Goal: Task Accomplishment & Management: Use online tool/utility

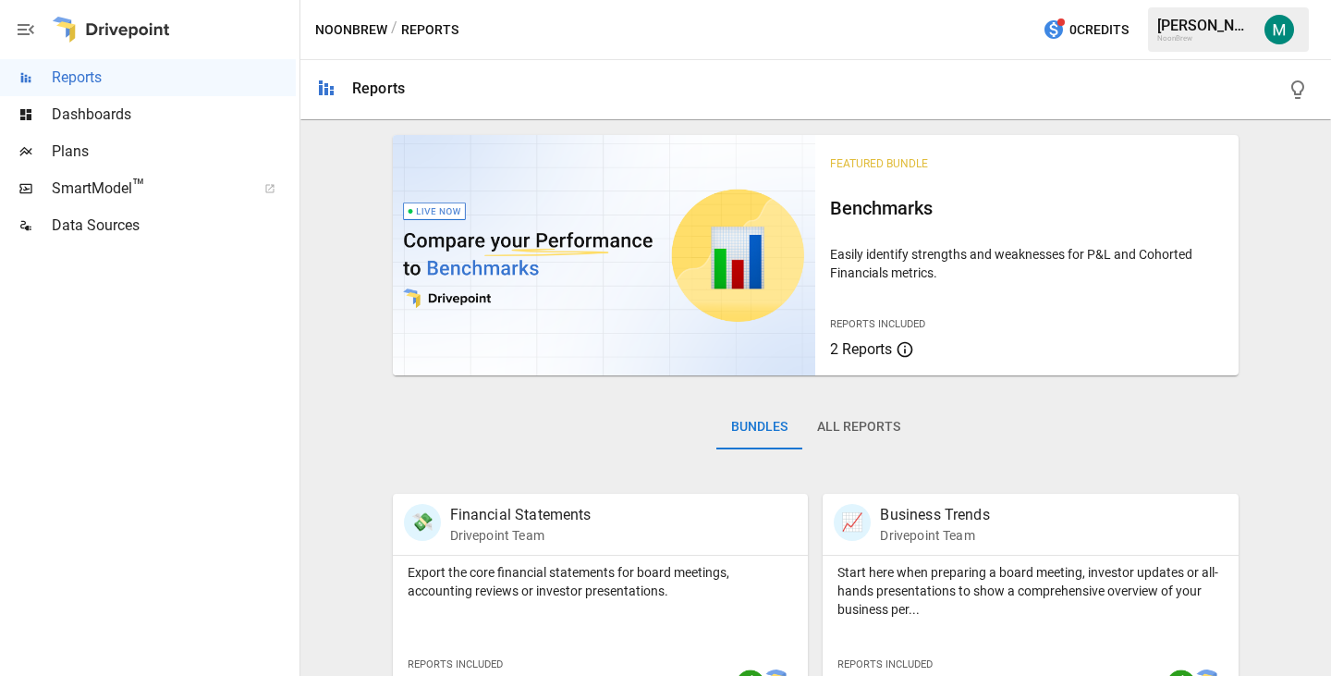
click at [80, 145] on span "Plans" at bounding box center [174, 152] width 244 height 22
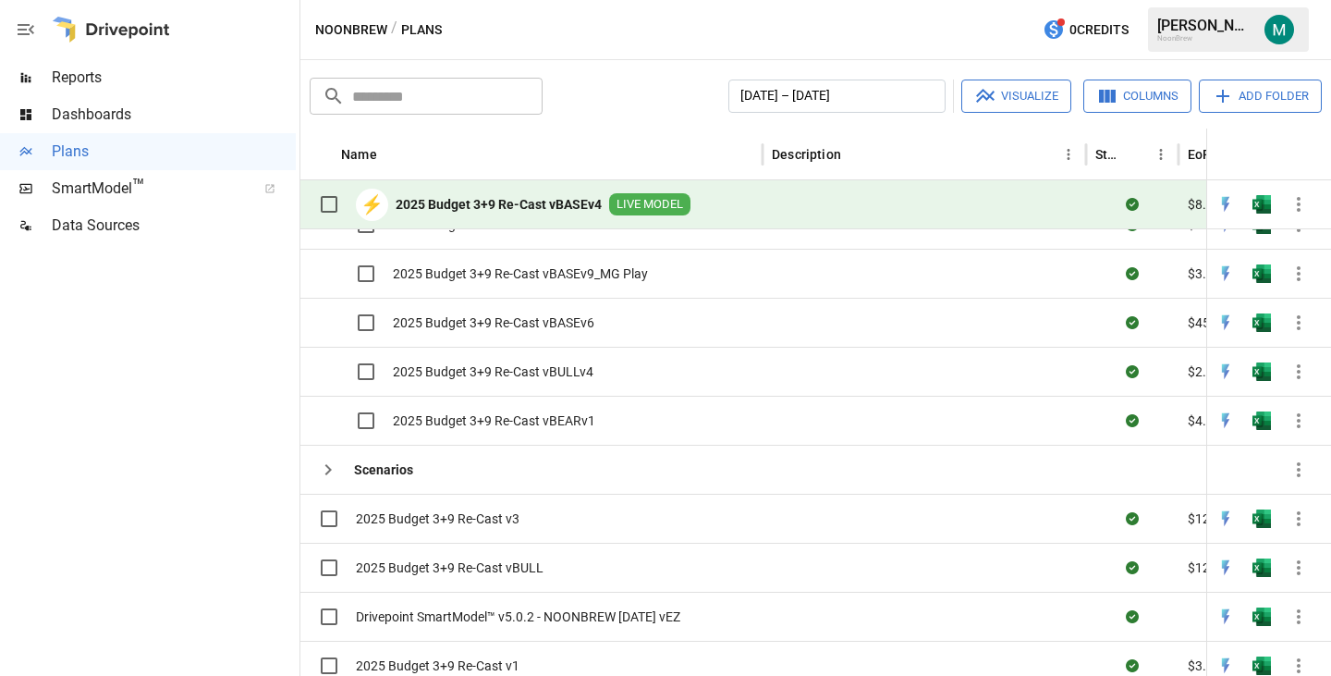
scroll to position [225, 0]
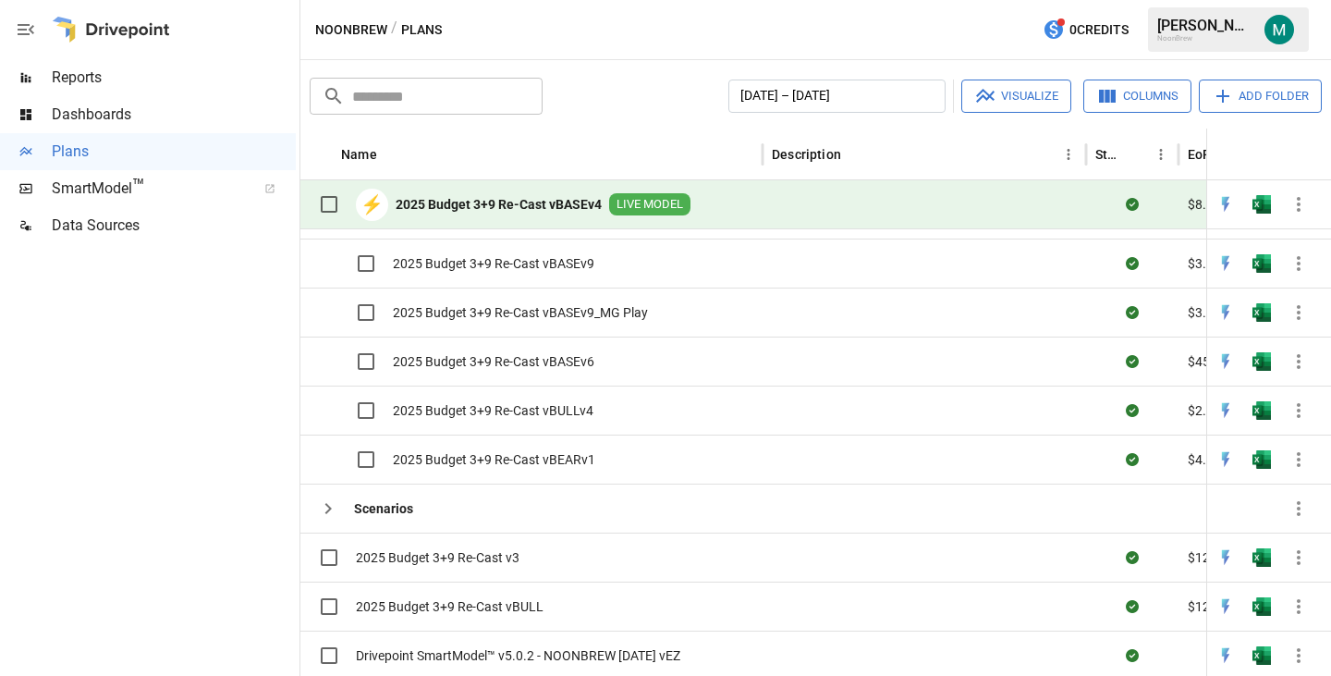
click at [184, 487] on div at bounding box center [148, 460] width 296 height 432
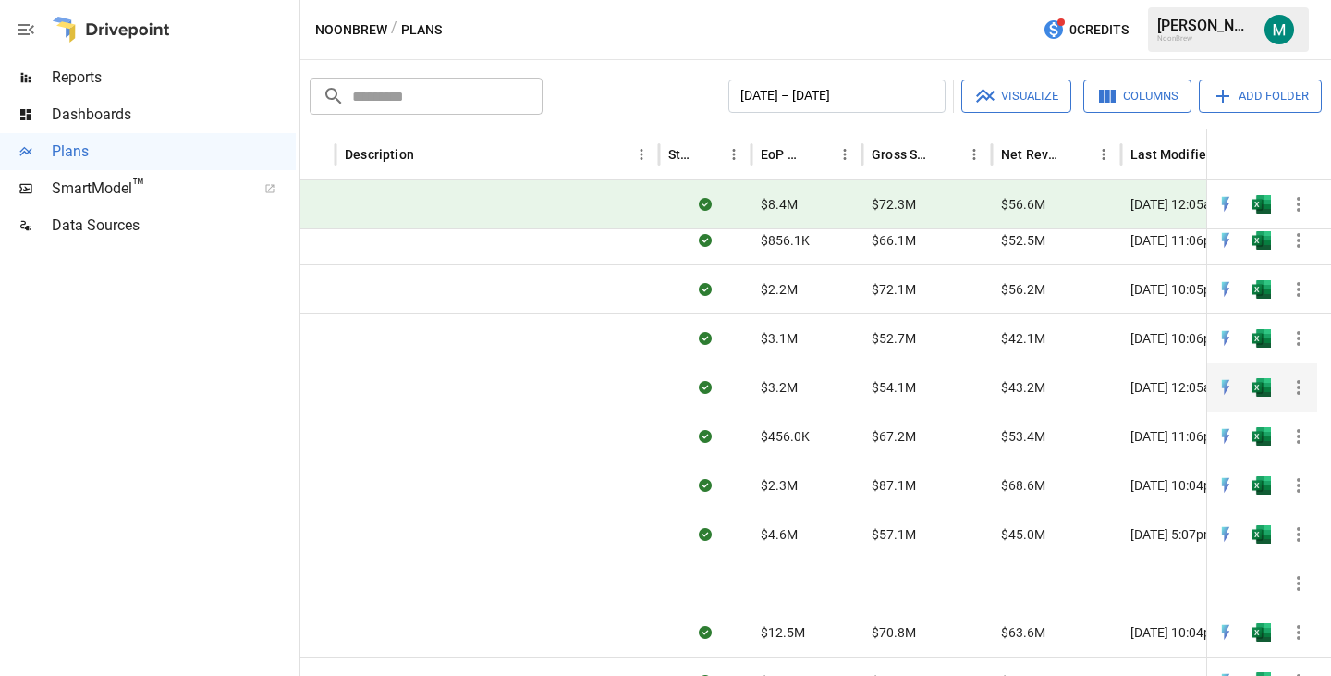
scroll to position [0, 435]
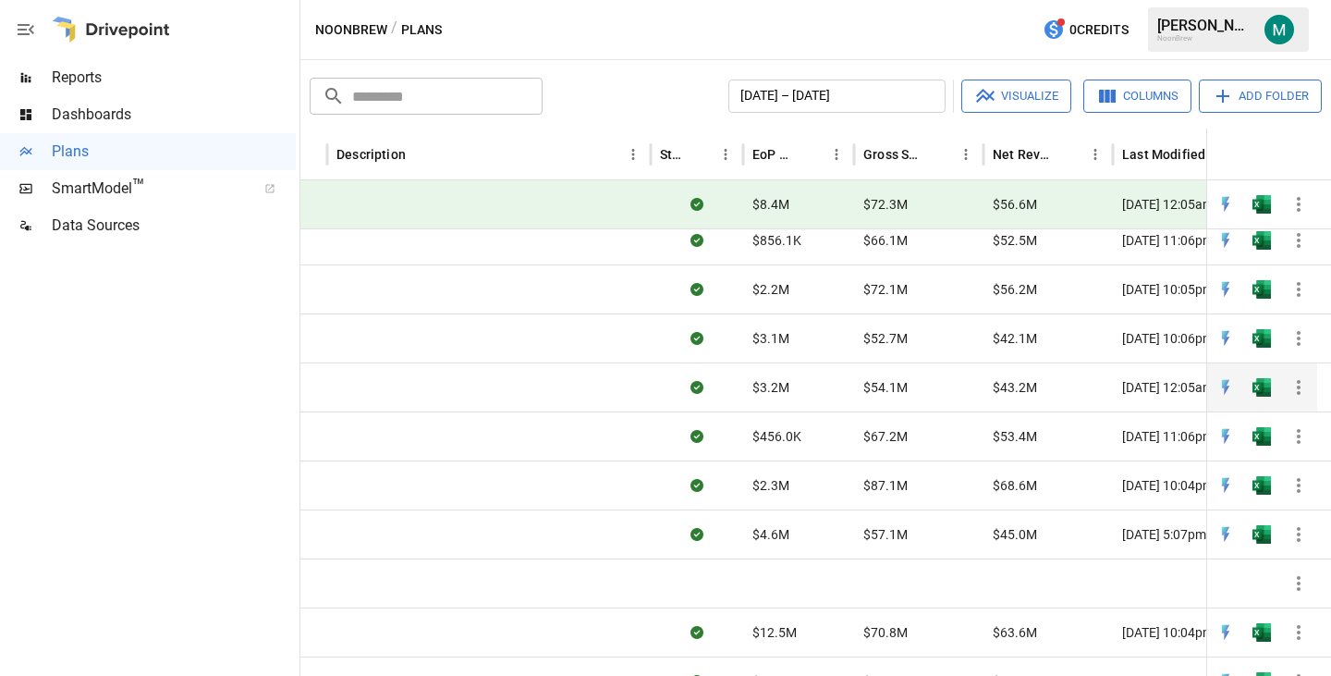
click at [1261, 385] on img "Open in Excel" at bounding box center [1262, 387] width 18 height 18
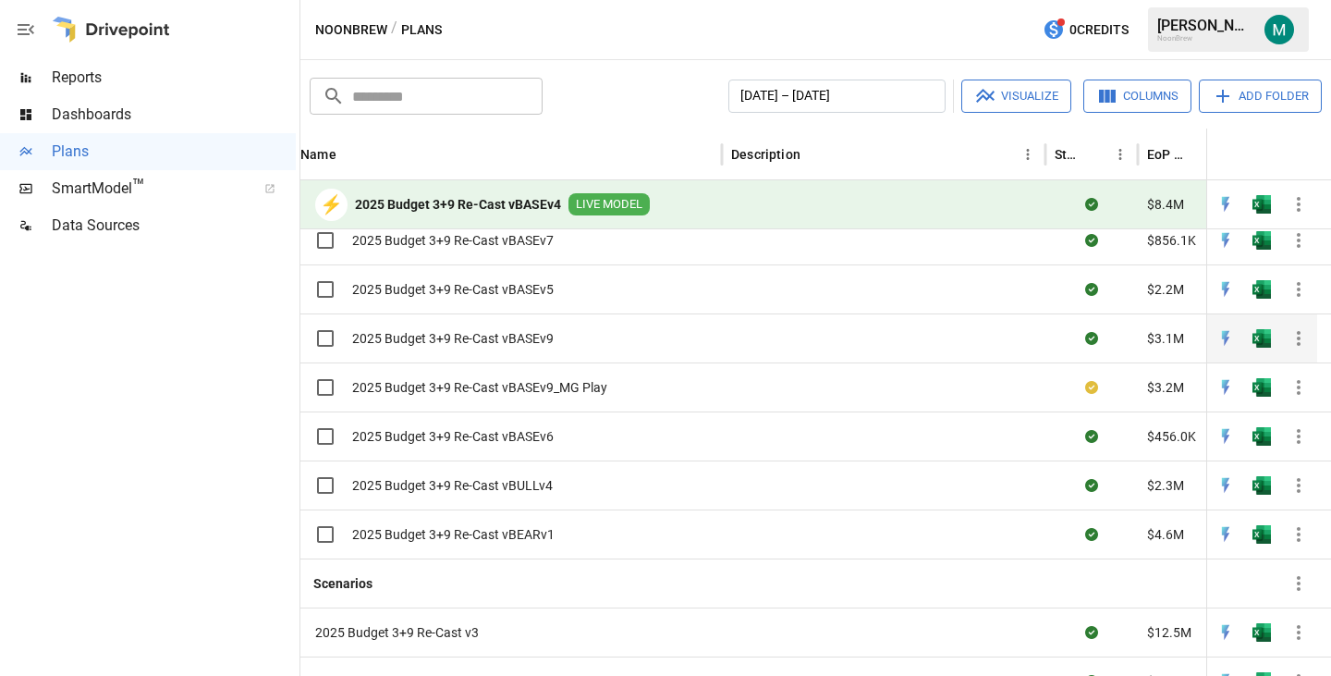
scroll to position [0, 130]
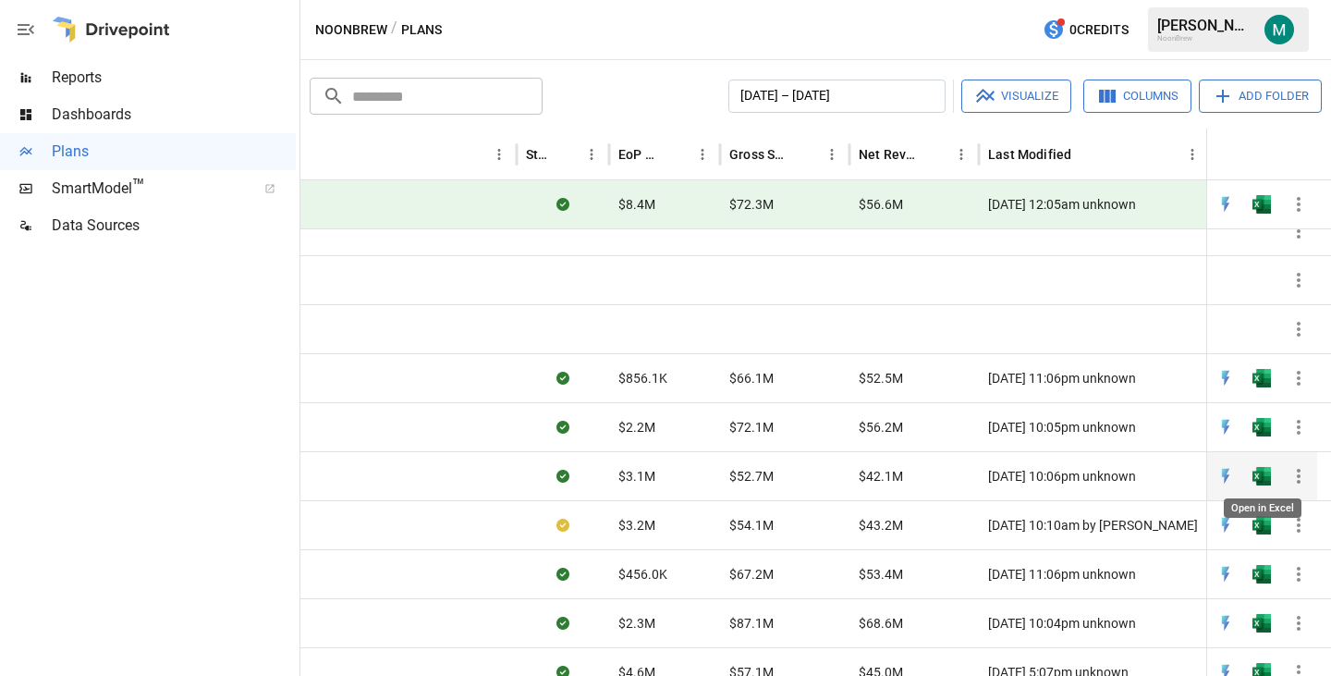
click at [1260, 477] on img "Open in Excel" at bounding box center [1262, 476] width 18 height 18
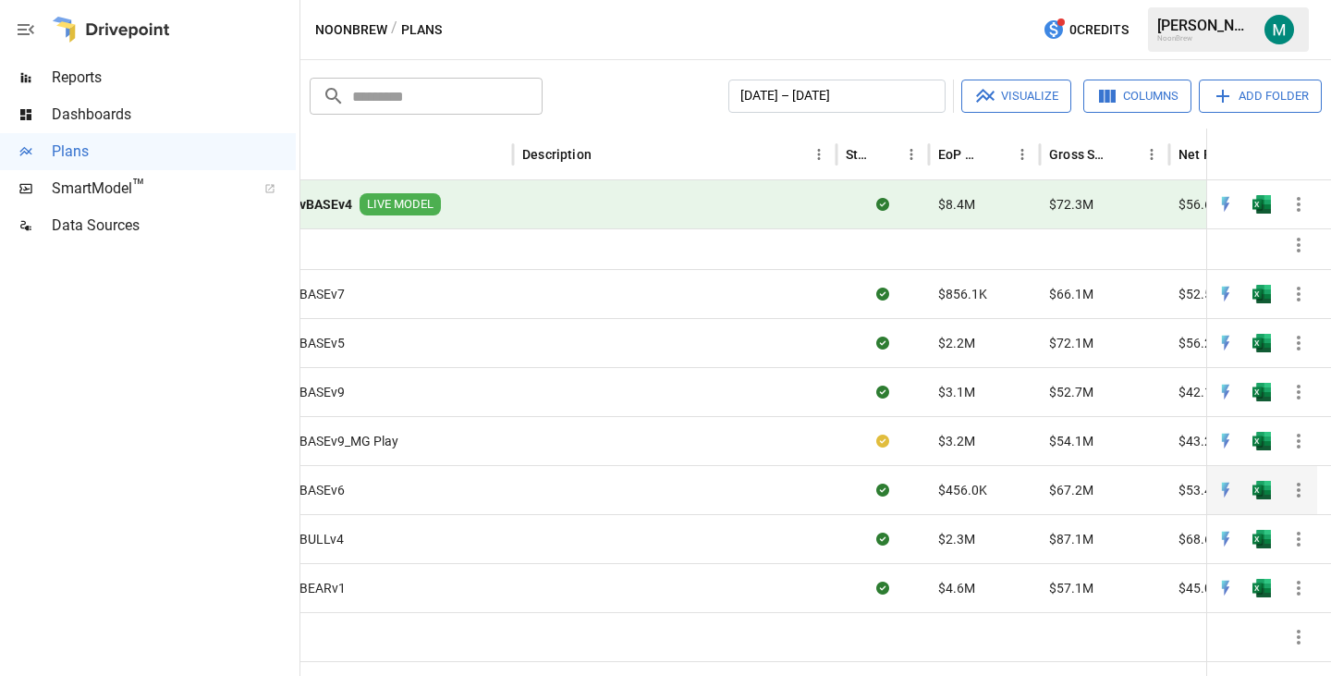
scroll to position [0, 490]
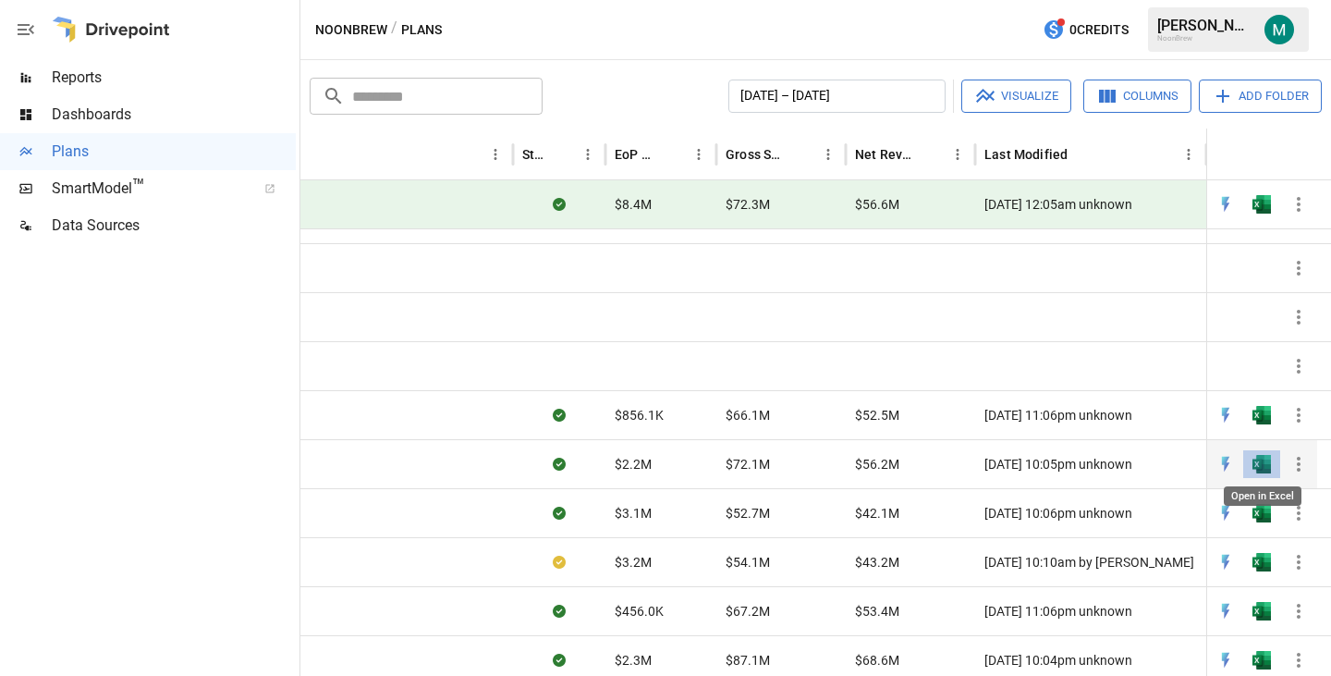
click at [1263, 465] on img "Open in Excel" at bounding box center [1262, 464] width 18 height 18
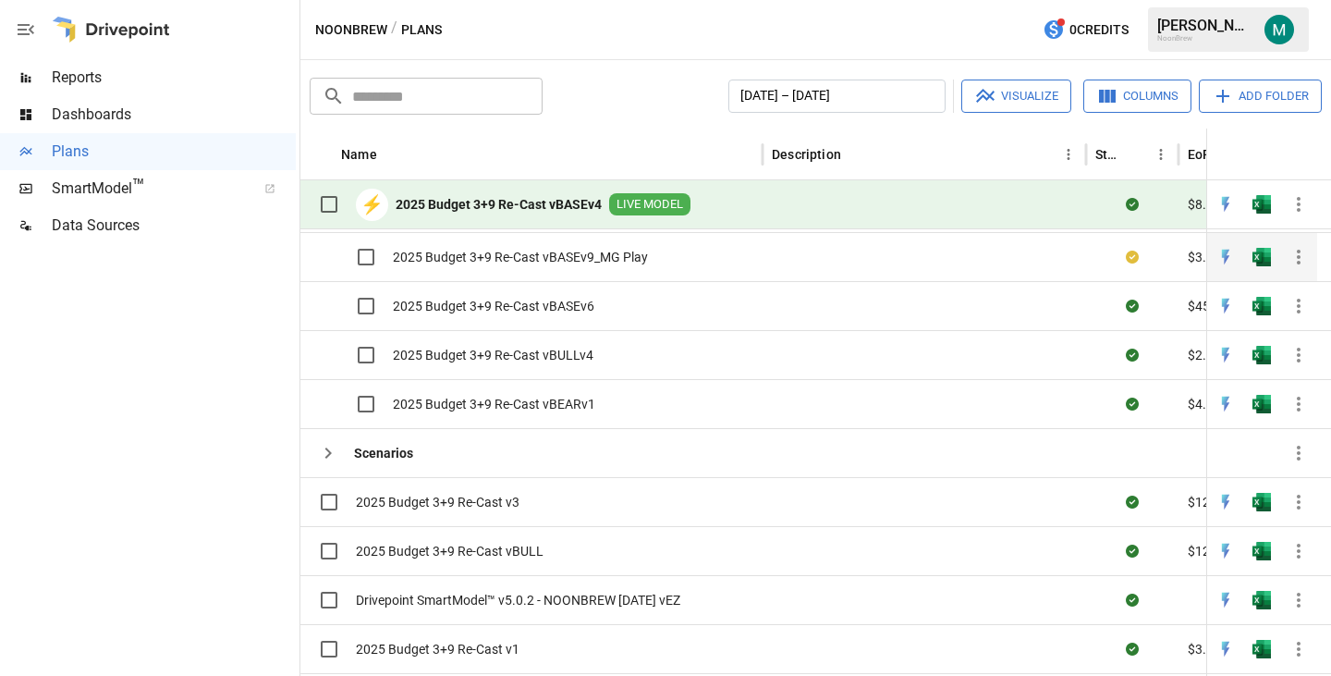
scroll to position [269, 0]
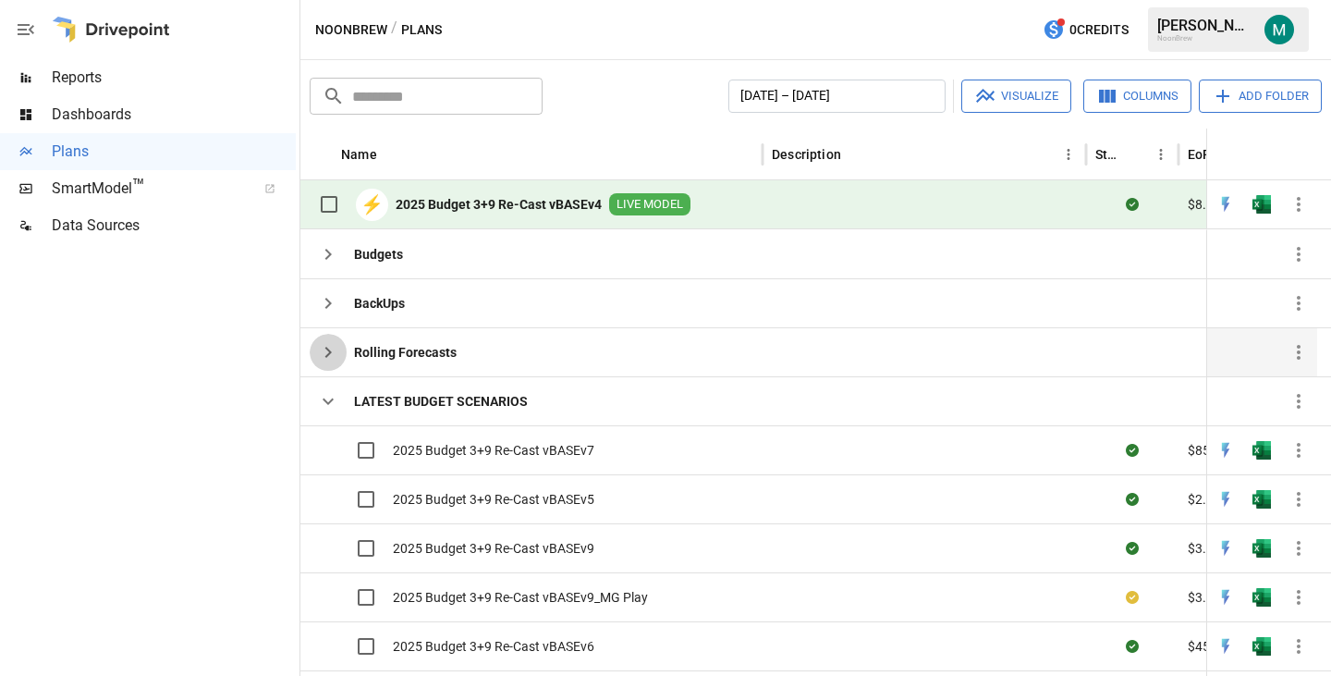
click at [321, 349] on icon "button" at bounding box center [328, 352] width 22 height 22
click at [319, 350] on icon "button" at bounding box center [328, 352] width 22 height 22
click at [324, 404] on icon "button" at bounding box center [328, 401] width 22 height 22
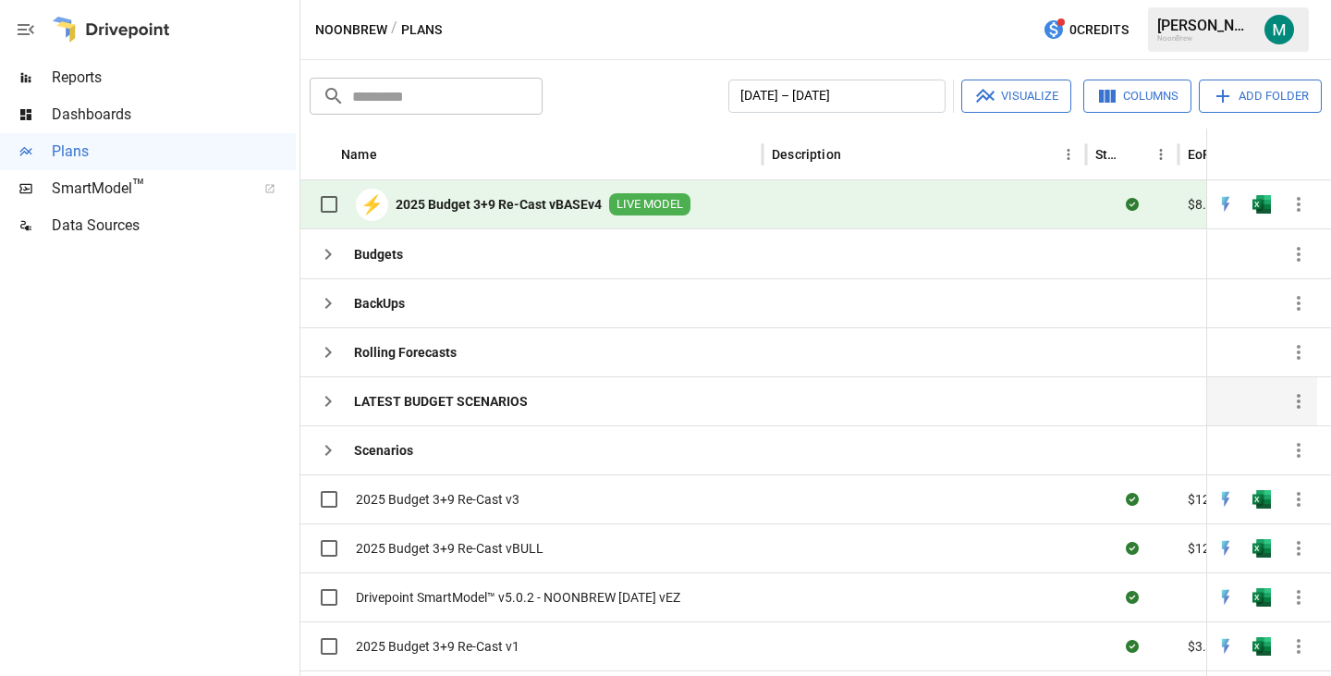
click at [328, 398] on icon "button" at bounding box center [328, 401] width 6 height 11
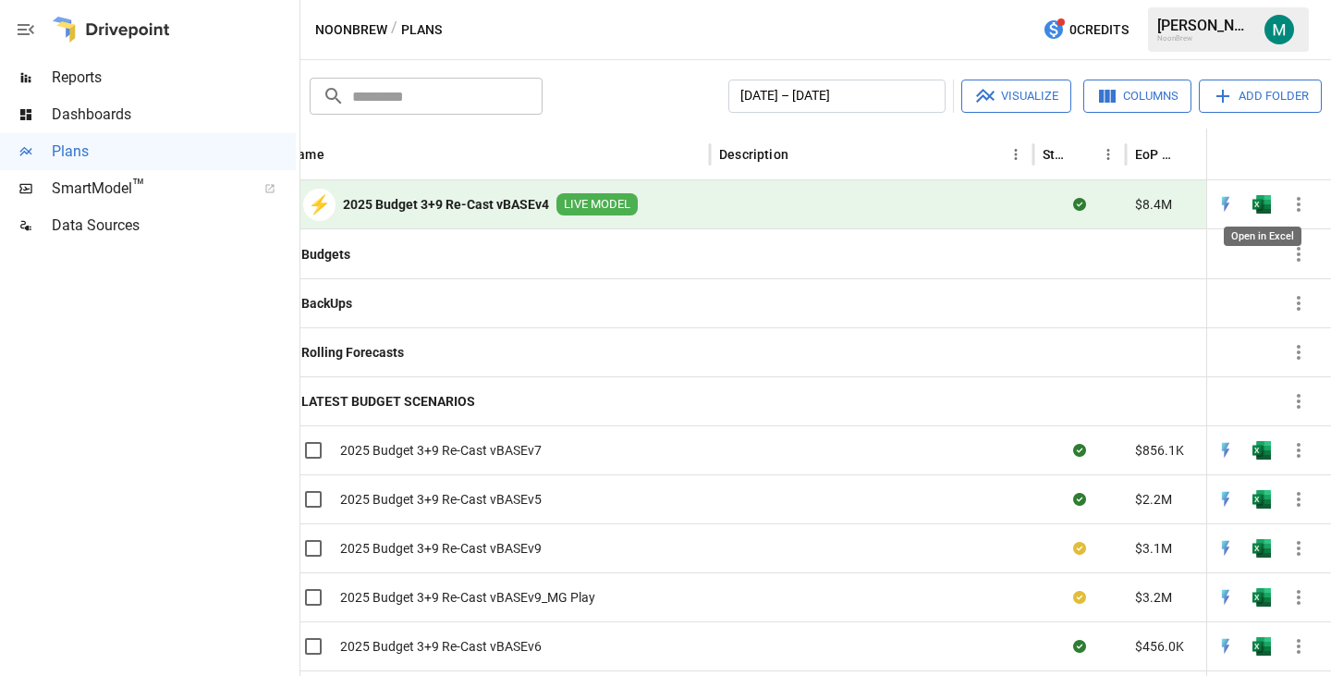
click at [1259, 203] on img "Open in Excel" at bounding box center [1262, 204] width 18 height 18
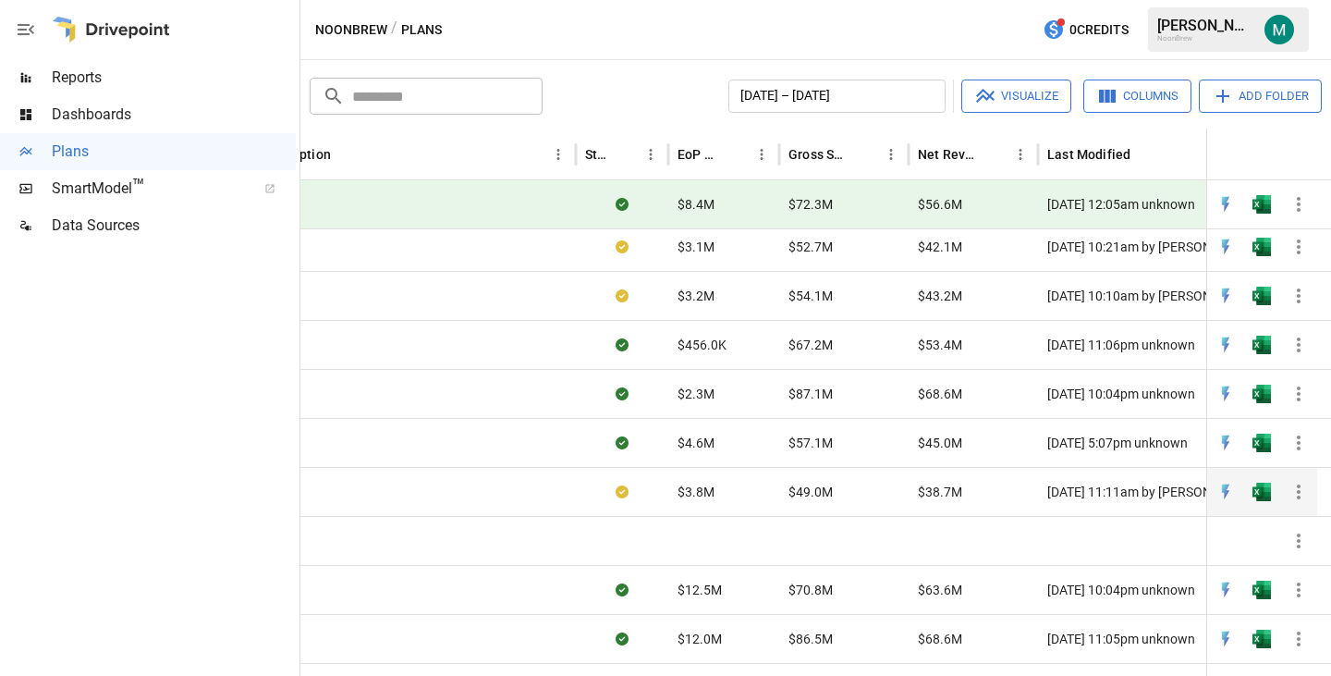
click at [1263, 485] on img "Open in Excel" at bounding box center [1262, 492] width 18 height 18
